Goal: Check status: Check status

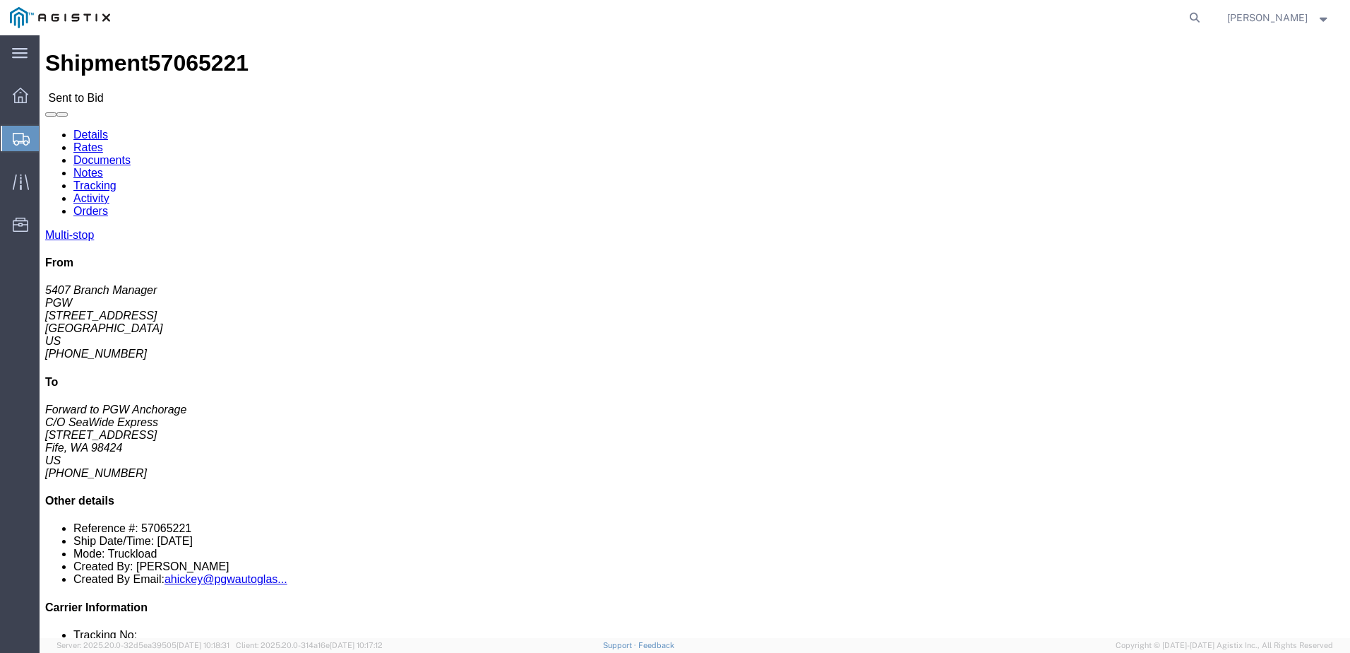
click at [34, 137] on div at bounding box center [21, 138] width 40 height 25
